Goal: Navigation & Orientation: Understand site structure

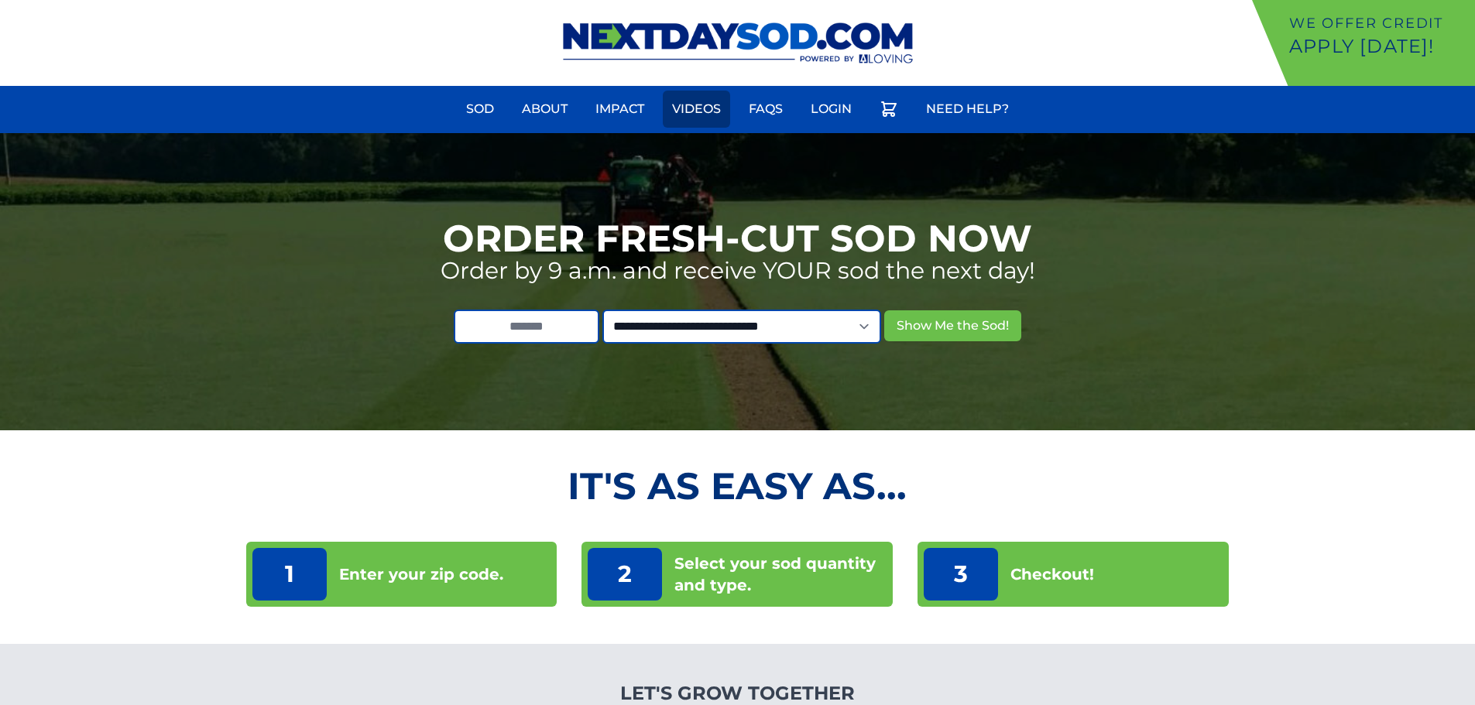
click at [707, 109] on link "Videos" at bounding box center [696, 109] width 67 height 37
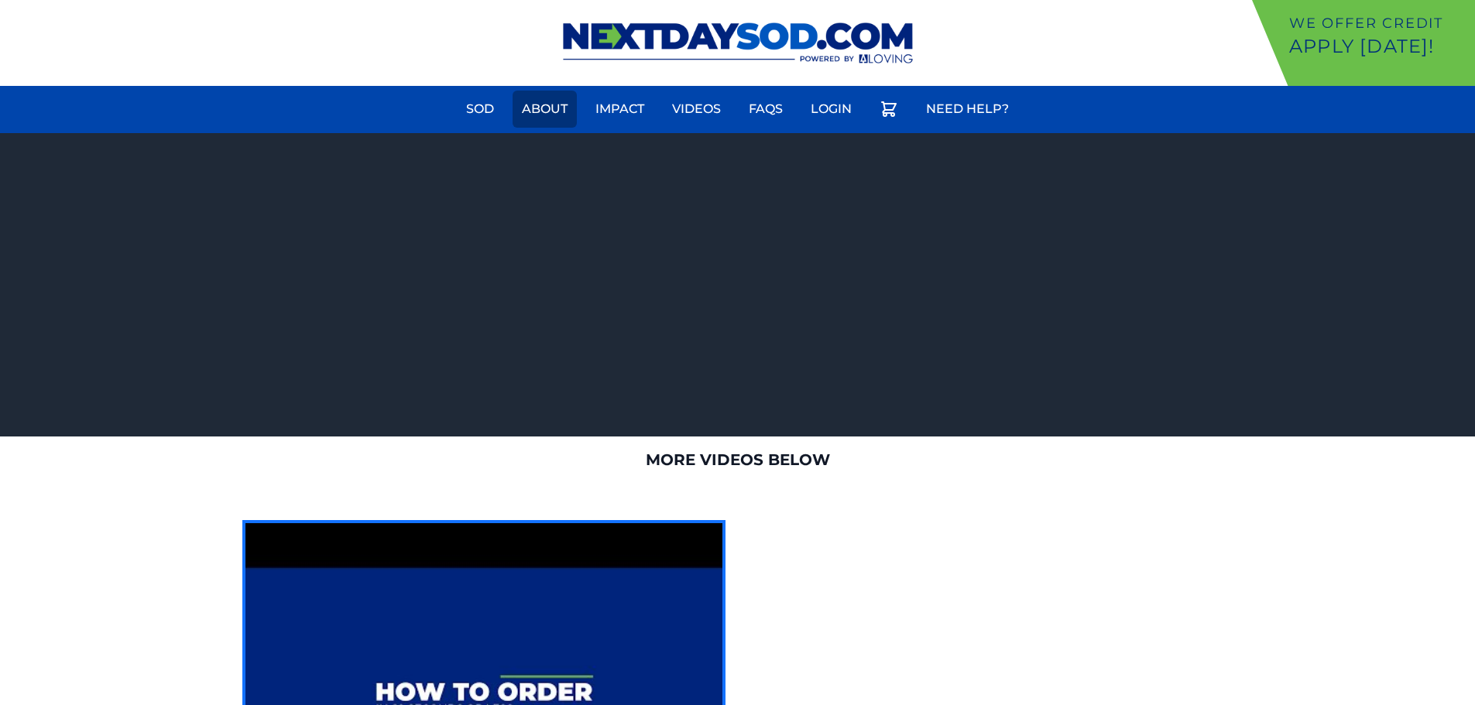
click at [550, 105] on link "About" at bounding box center [544, 109] width 64 height 37
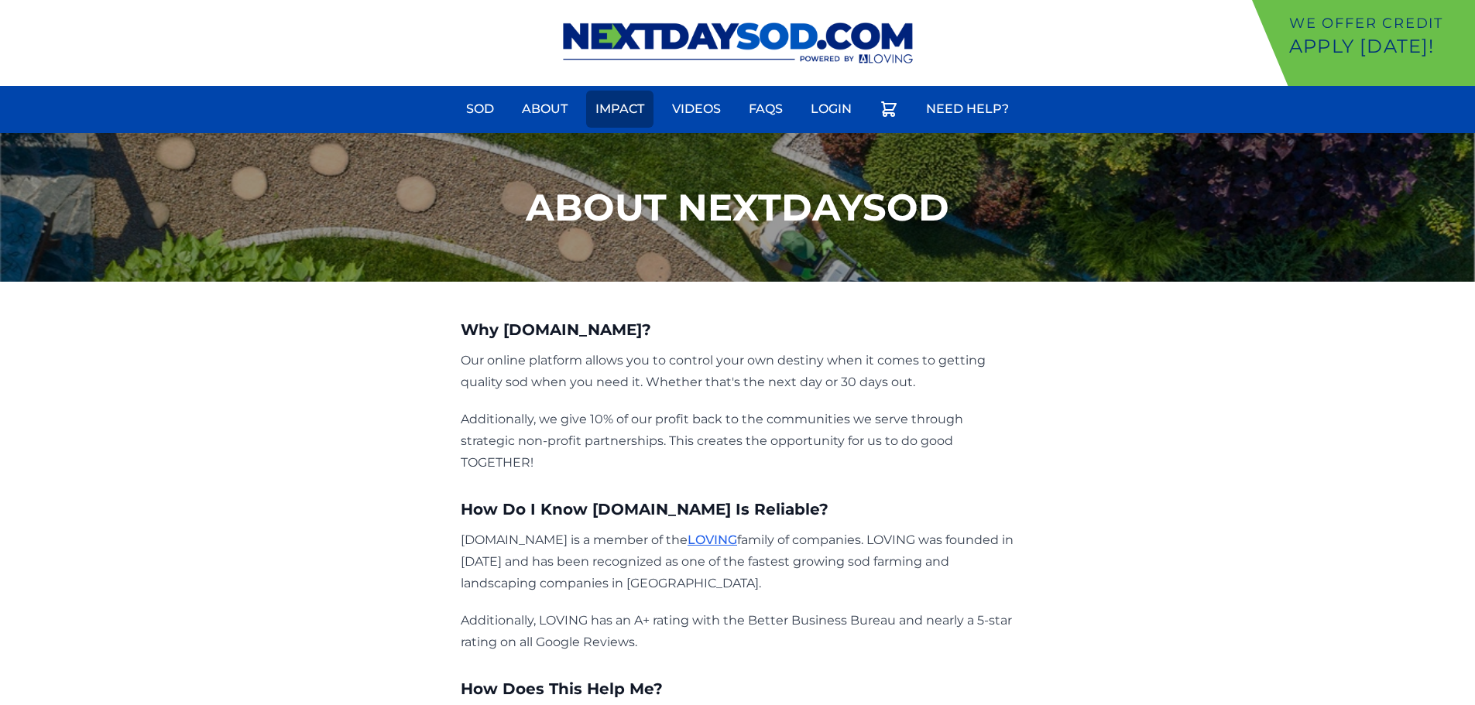
click at [616, 107] on link "Impact" at bounding box center [619, 109] width 67 height 37
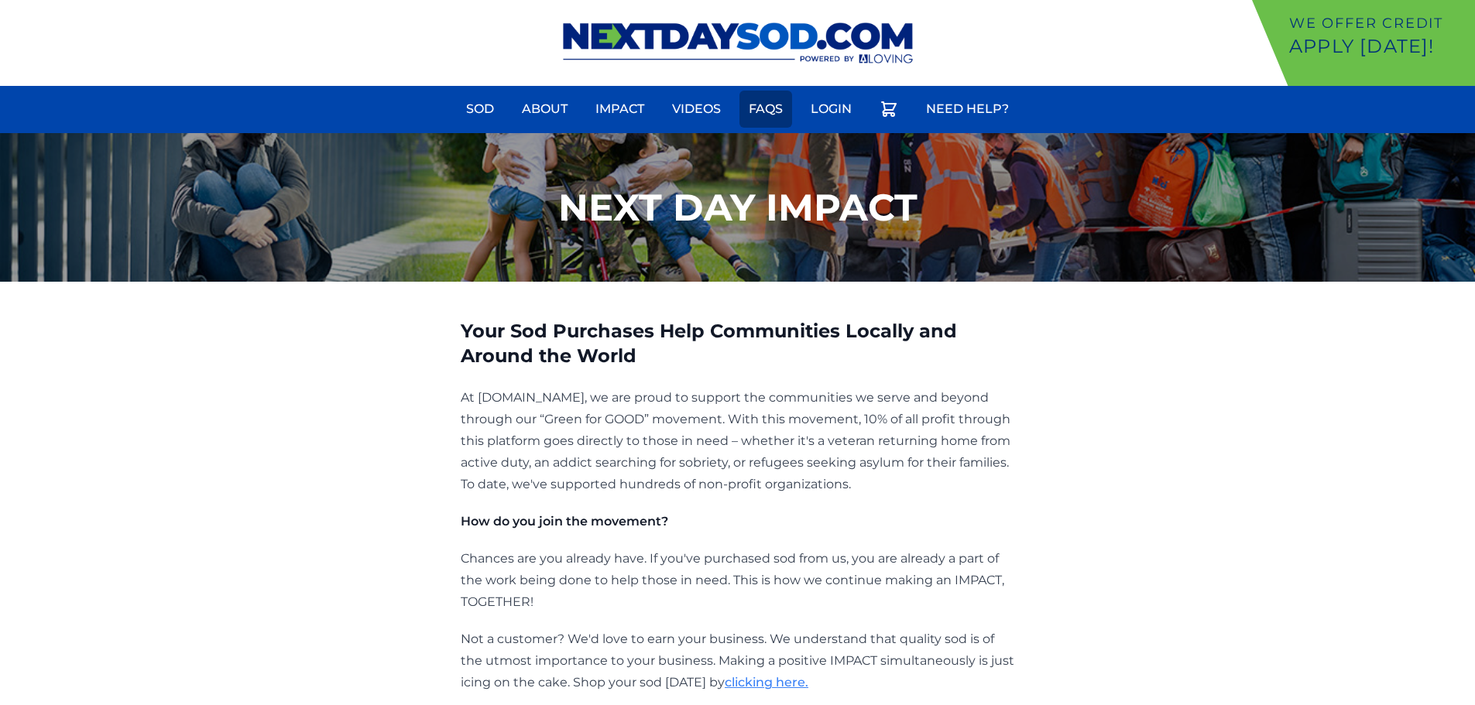
click at [770, 111] on link "FAQs" at bounding box center [765, 109] width 53 height 37
